Goal: Task Accomplishment & Management: Use online tool/utility

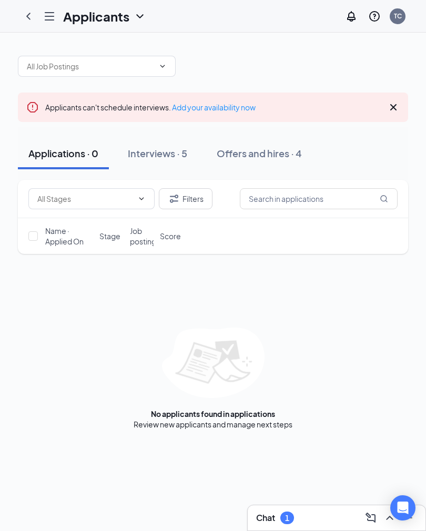
click at [173, 147] on div "Interviews · 5" at bounding box center [157, 153] width 59 height 13
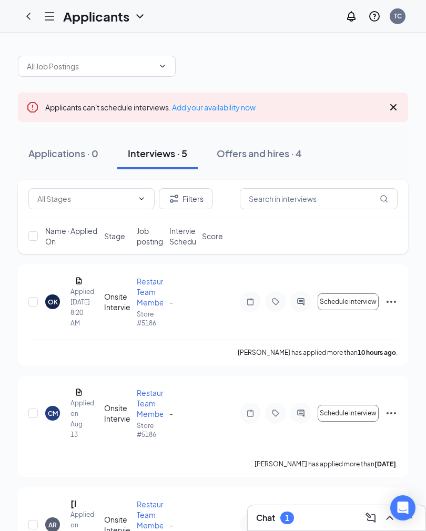
click at [286, 159] on div "Offers and hires · 4" at bounding box center [259, 153] width 85 height 13
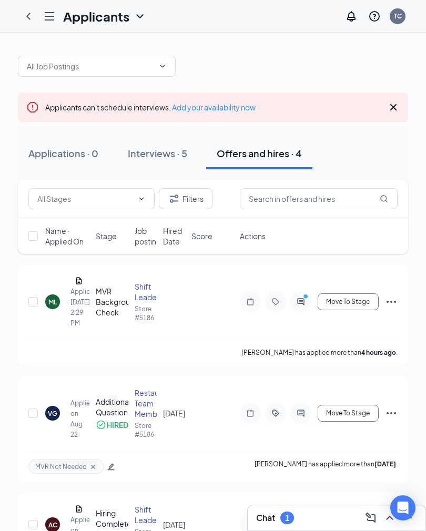
click at [388, 304] on icon "Ellipses" at bounding box center [391, 301] width 13 height 13
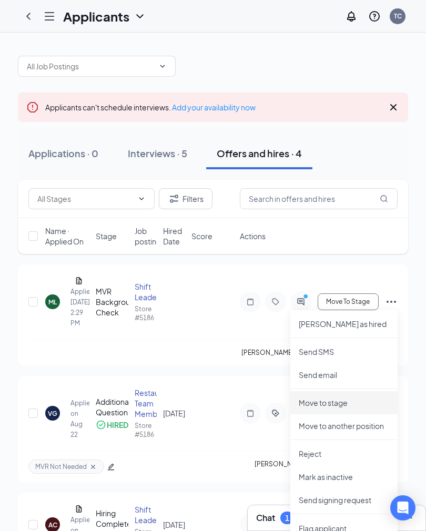
click at [335, 405] on p "Move to stage" at bounding box center [344, 402] width 90 height 11
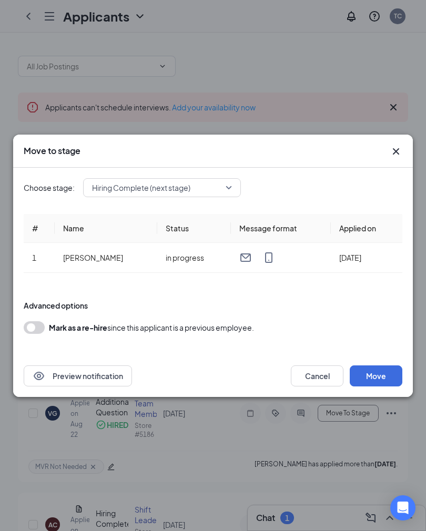
click at [221, 190] on span "Hiring Complete (next stage)" at bounding box center [157, 188] width 130 height 16
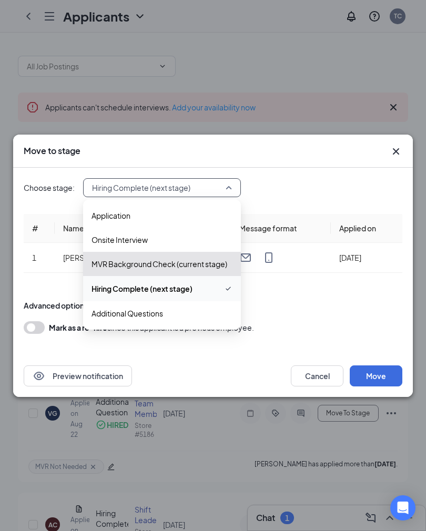
click at [183, 292] on span "Hiring Complete (next stage)" at bounding box center [141, 289] width 101 height 12
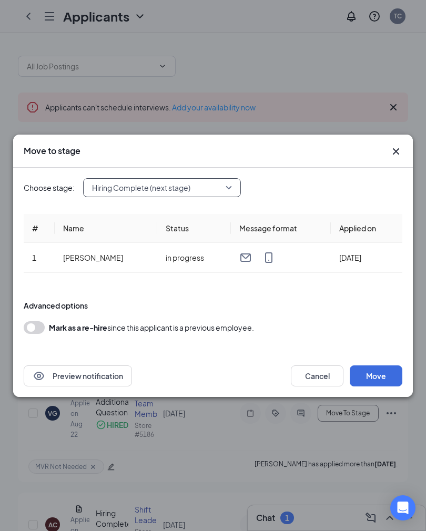
click at [382, 377] on button "Move" at bounding box center [376, 375] width 53 height 21
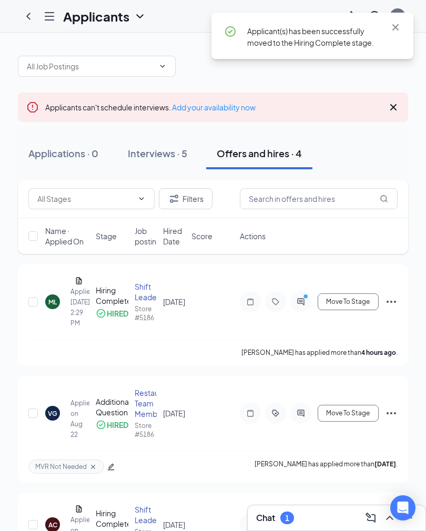
click at [392, 301] on icon "Ellipses" at bounding box center [390, 302] width 9 height 2
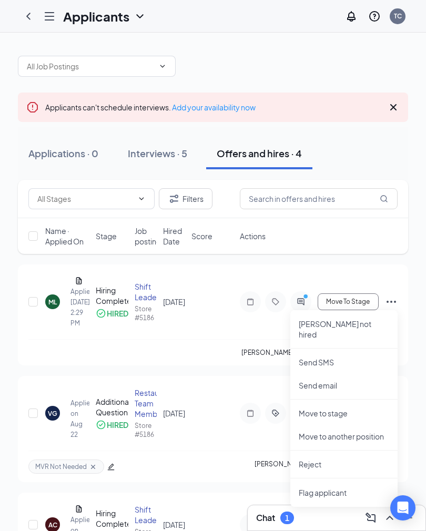
click at [336, 408] on p "Move to stage" at bounding box center [344, 413] width 90 height 11
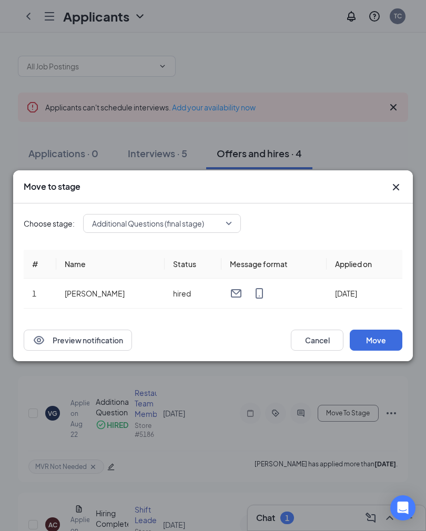
click at [231, 226] on span "Additional Questions (final stage)" at bounding box center [162, 224] width 140 height 16
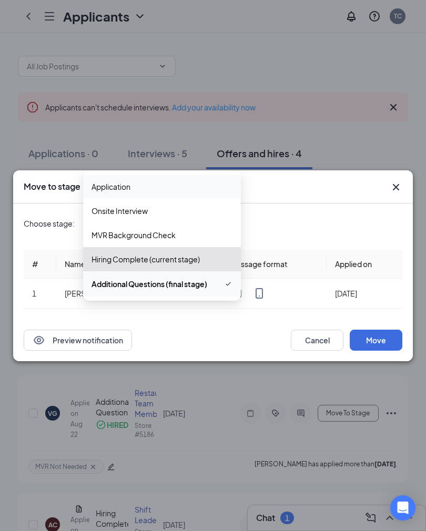
click at [201, 188] on span "Application" at bounding box center [161, 187] width 141 height 12
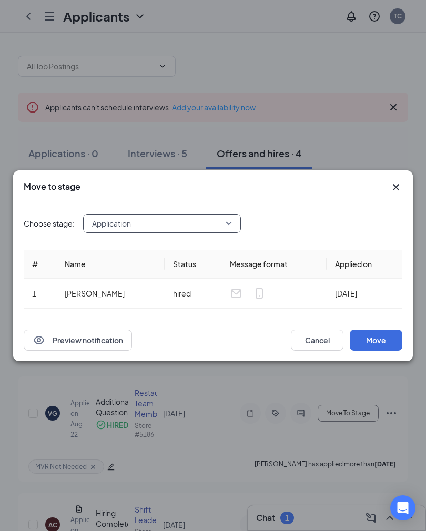
click at [381, 341] on button "Move" at bounding box center [376, 340] width 53 height 21
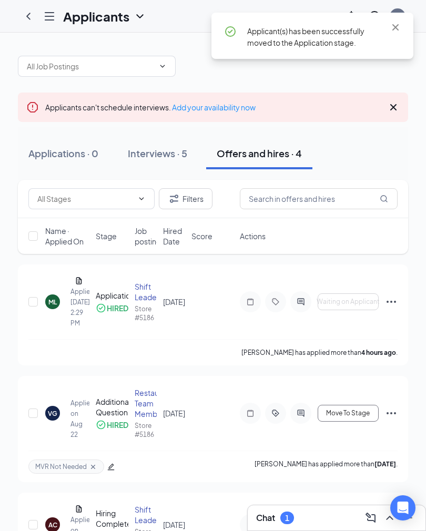
click at [424, 21] on div "Applicants TC" at bounding box center [213, 16] width 426 height 33
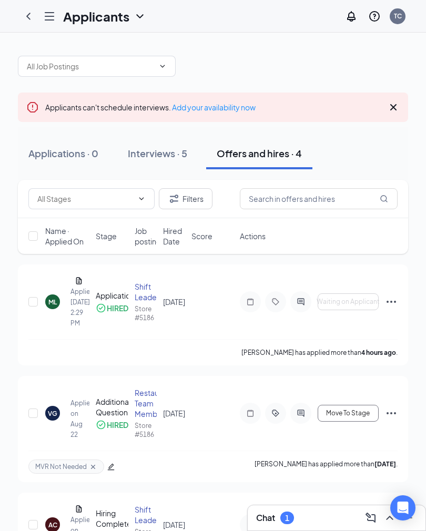
click at [47, 19] on icon "Hamburger" at bounding box center [49, 16] width 13 height 13
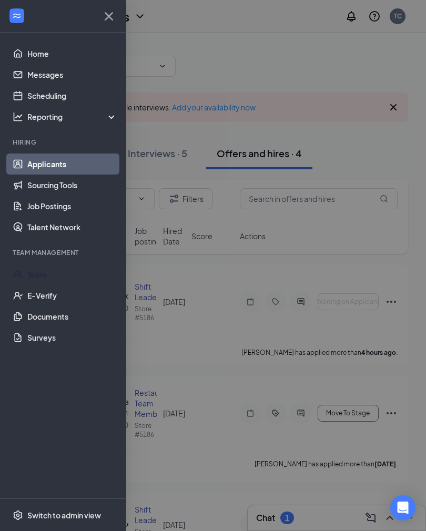
click at [48, 273] on link "Team" at bounding box center [72, 274] width 90 height 21
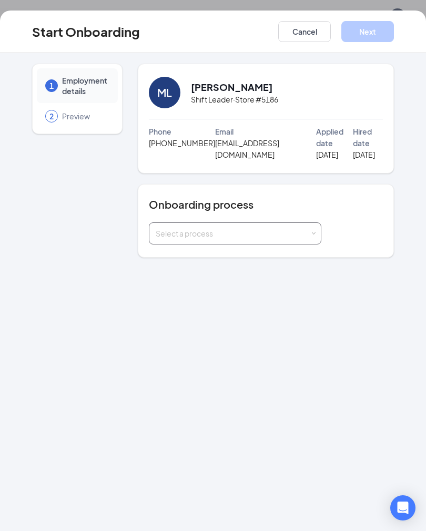
click at [309, 237] on div "Select a process" at bounding box center [235, 233] width 159 height 21
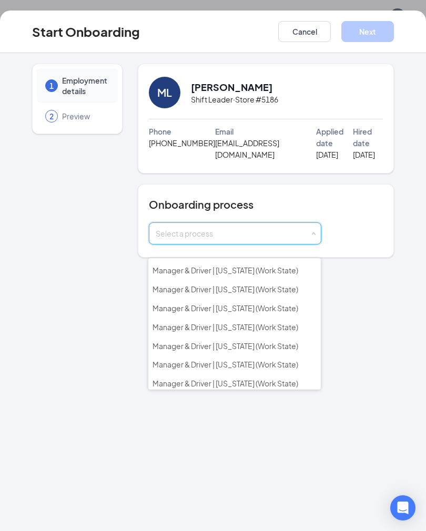
scroll to position [232, 0]
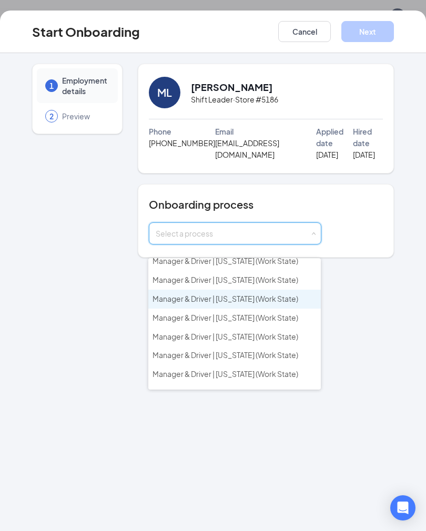
click at [264, 294] on span "Manager & Driver | [US_STATE] (Work State)" at bounding box center [225, 298] width 146 height 9
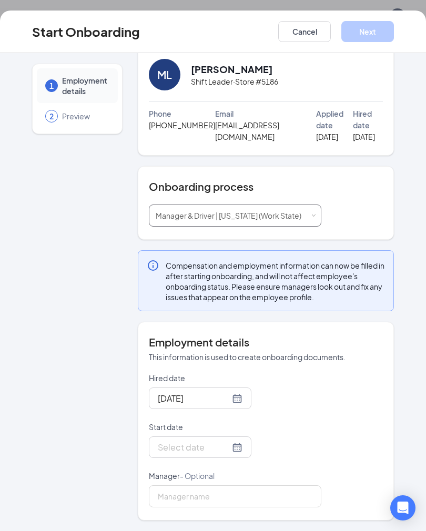
scroll to position [29, 0]
click at [228, 455] on div at bounding box center [200, 447] width 103 height 22
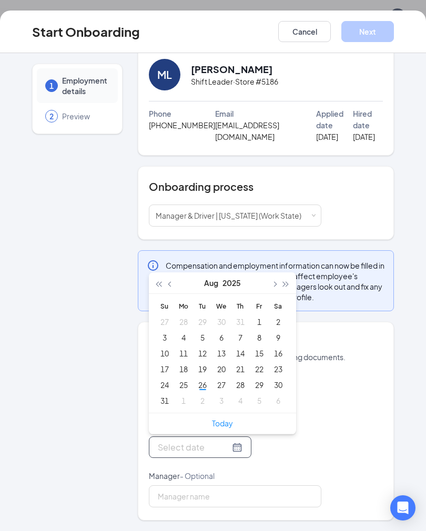
type input "[DATE]"
click at [185, 401] on div "1" at bounding box center [183, 400] width 13 height 13
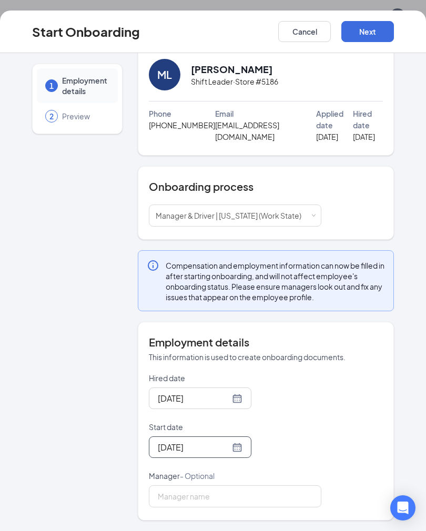
scroll to position [16, 0]
click at [379, 34] on button "Next" at bounding box center [367, 31] width 53 height 21
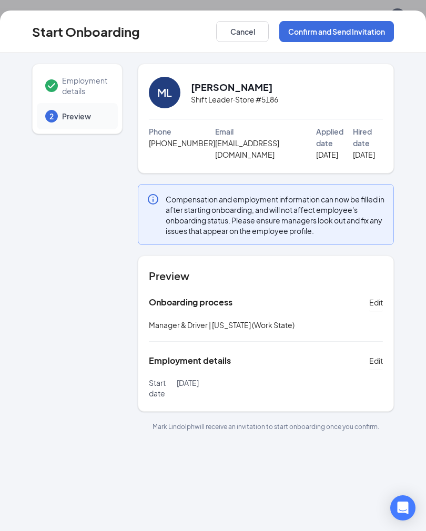
scroll to position [0, 0]
click at [349, 37] on button "Confirm and Send Invitation" at bounding box center [336, 31] width 115 height 21
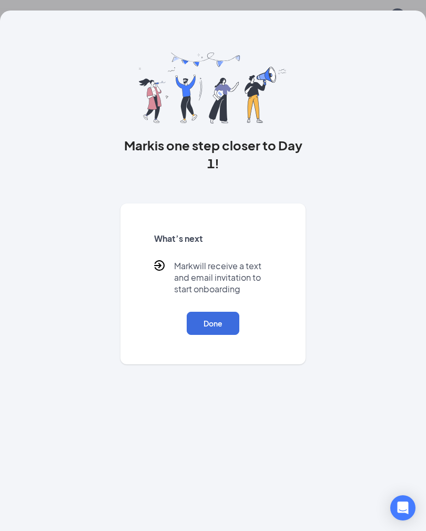
click at [224, 318] on button "Done" at bounding box center [213, 323] width 53 height 23
